Goal: Navigation & Orientation: Find specific page/section

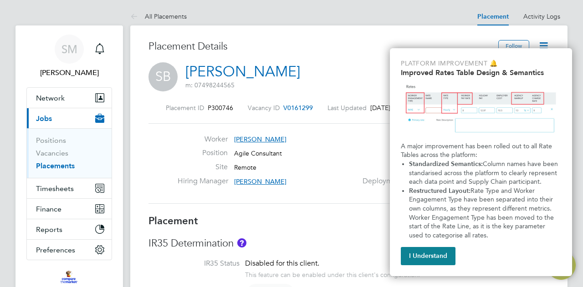
click at [446, 248] on button "I Understand" at bounding box center [428, 256] width 55 height 18
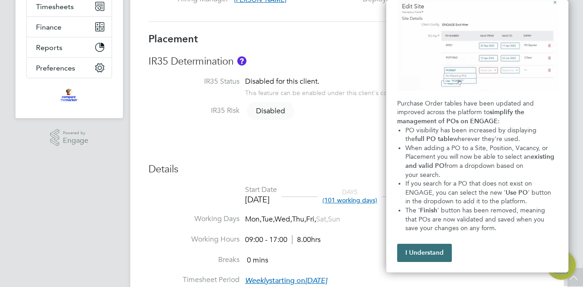
click at [439, 249] on button "I Understand" at bounding box center [424, 253] width 55 height 18
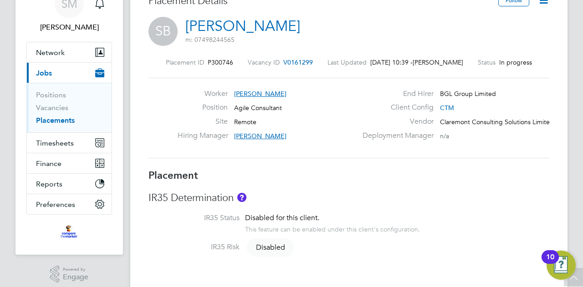
click at [416, 151] on div "Worker Simon Burdett Position Agile Consultant Site Remote Hiring Manager Ria T…" at bounding box center [349, 118] width 401 height 81
click at [56, 56] on span "Network" at bounding box center [50, 52] width 29 height 9
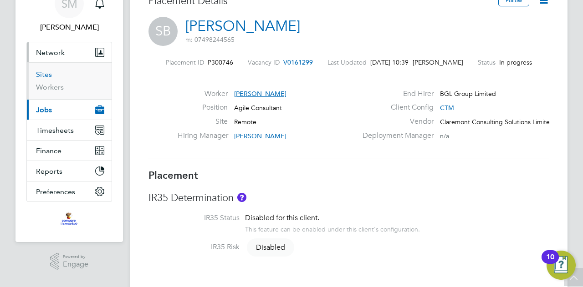
click at [45, 75] on link "Sites" at bounding box center [44, 74] width 16 height 9
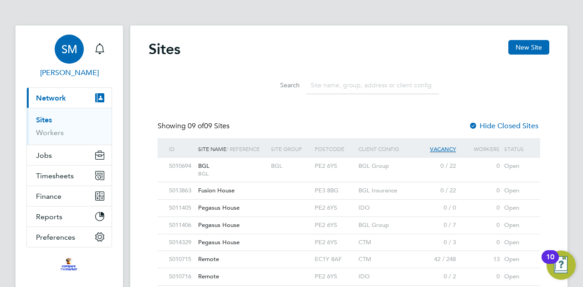
click at [64, 72] on span "[PERSON_NAME]" at bounding box center [69, 72] width 86 height 11
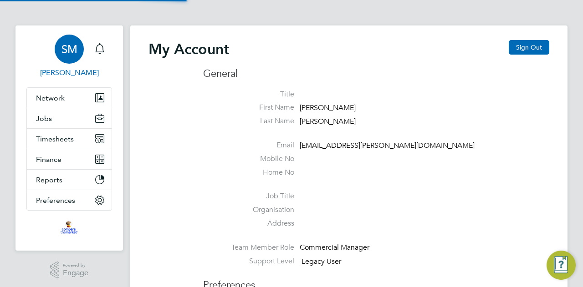
type input "shelby.martin@comparethemarket.com"
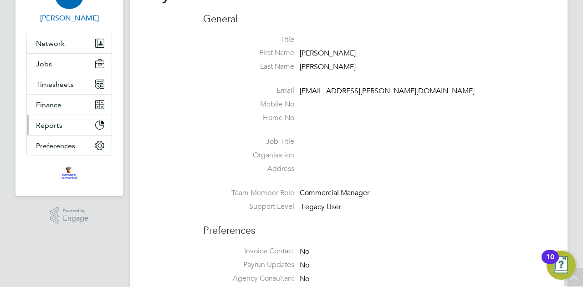
click at [46, 123] on span "Reports" at bounding box center [49, 125] width 26 height 9
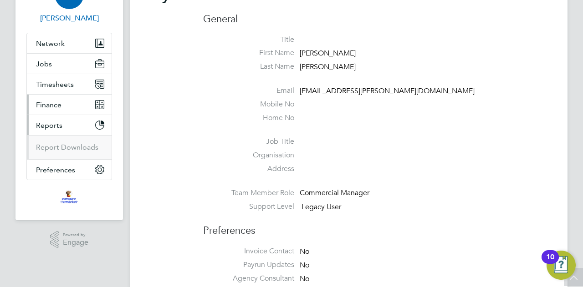
click at [56, 97] on button "Finance" at bounding box center [69, 105] width 85 height 20
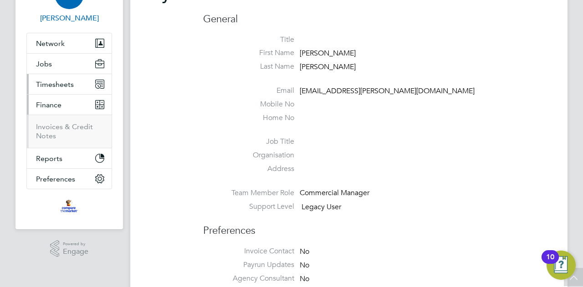
click at [51, 80] on span "Timesheets" at bounding box center [55, 84] width 38 height 9
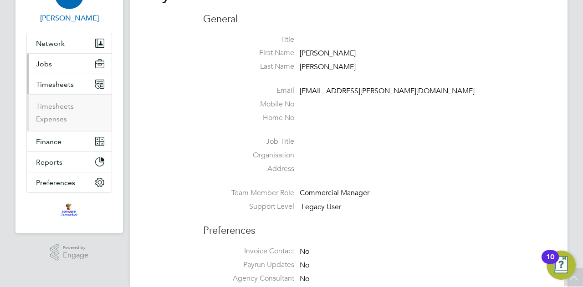
click at [56, 63] on button "Jobs" at bounding box center [69, 64] width 85 height 20
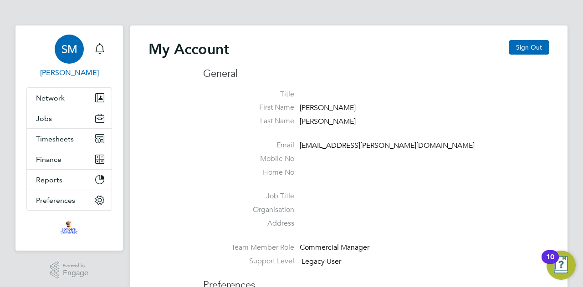
click at [67, 232] on img "Main navigation" at bounding box center [69, 227] width 17 height 15
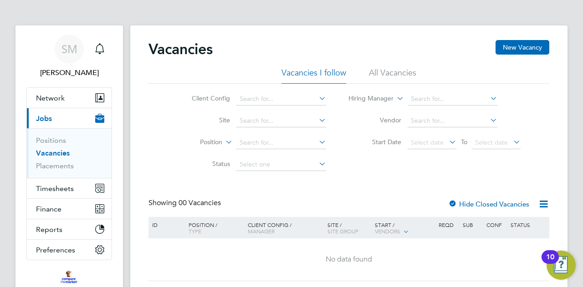
click at [380, 69] on li "All Vacancies" at bounding box center [392, 75] width 47 height 16
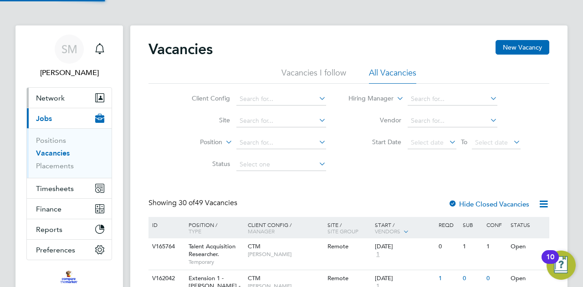
click at [56, 98] on span "Network" at bounding box center [50, 98] width 29 height 9
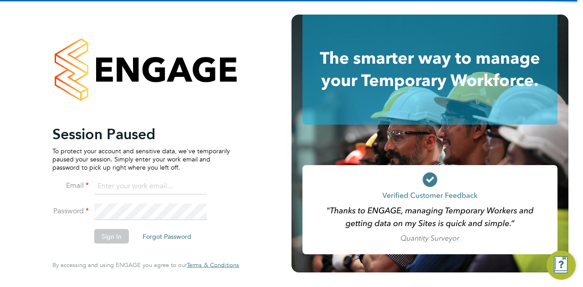
type input "shelby.martin@comparethemarket.com"
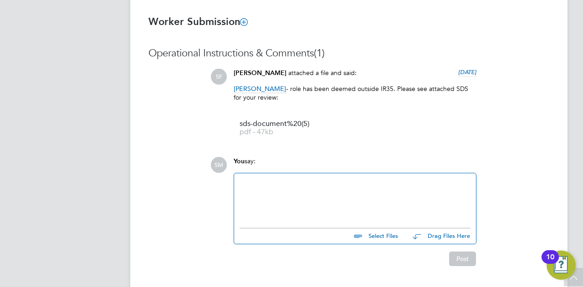
scroll to position [708, 0]
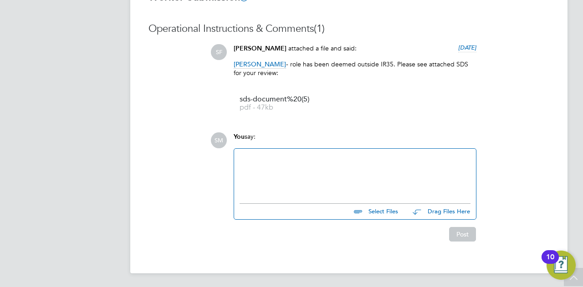
click at [317, 175] on div at bounding box center [355, 173] width 231 height 39
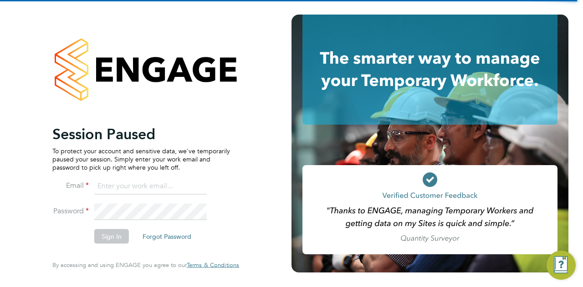
type input "[EMAIL_ADDRESS][PERSON_NAME][DOMAIN_NAME]"
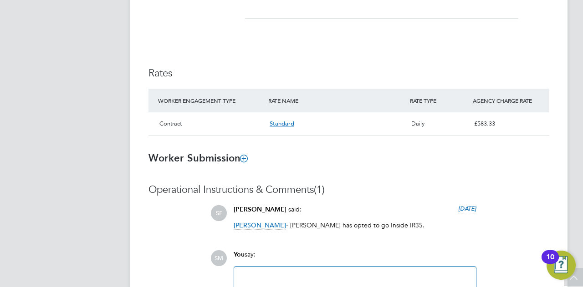
scroll to position [665, 0]
